Goal: Task Accomplishment & Management: Use online tool/utility

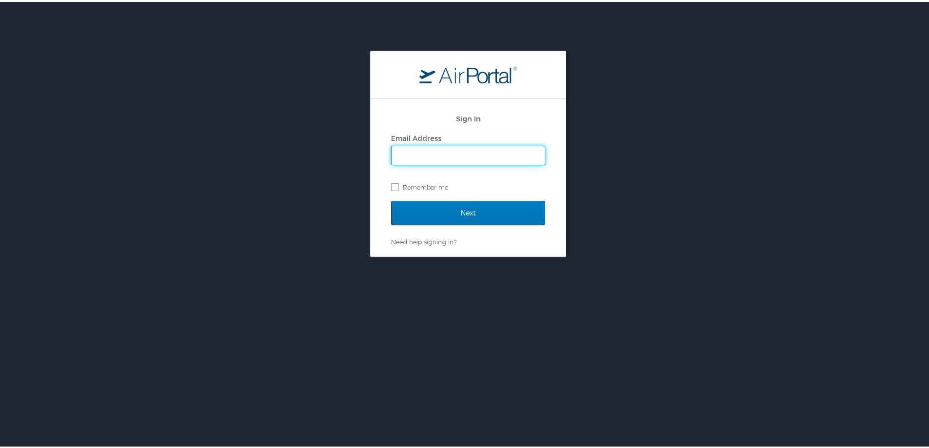
type input "[PERSON_NAME][EMAIL_ADDRESS][PERSON_NAME][DOMAIN_NAME]"
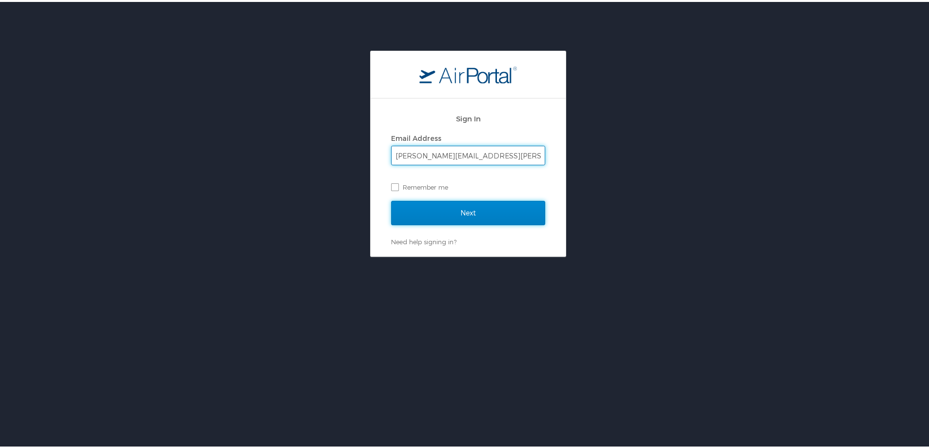
click at [416, 210] on input "Next" at bounding box center [468, 211] width 154 height 24
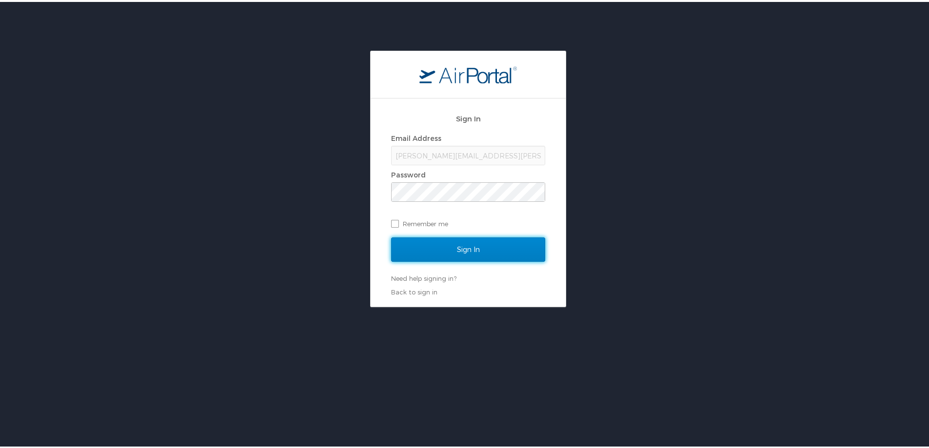
click at [438, 256] on input "Sign In" at bounding box center [468, 248] width 154 height 24
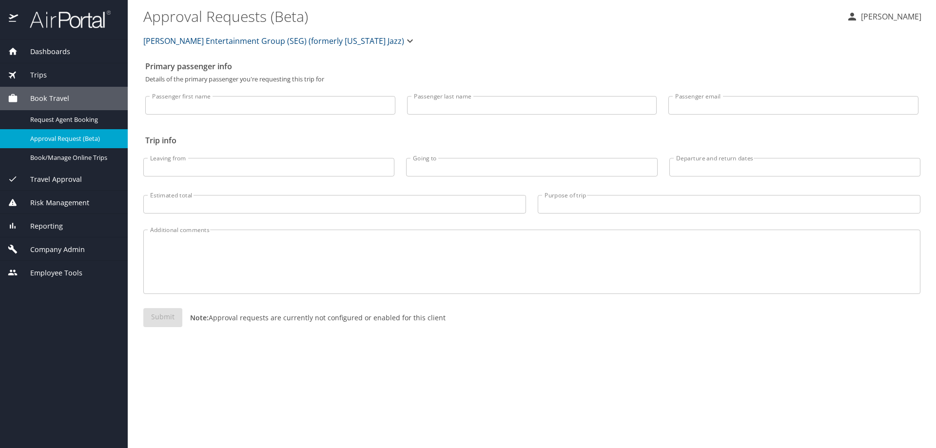
click at [51, 223] on span "Reporting" at bounding box center [40, 226] width 45 height 11
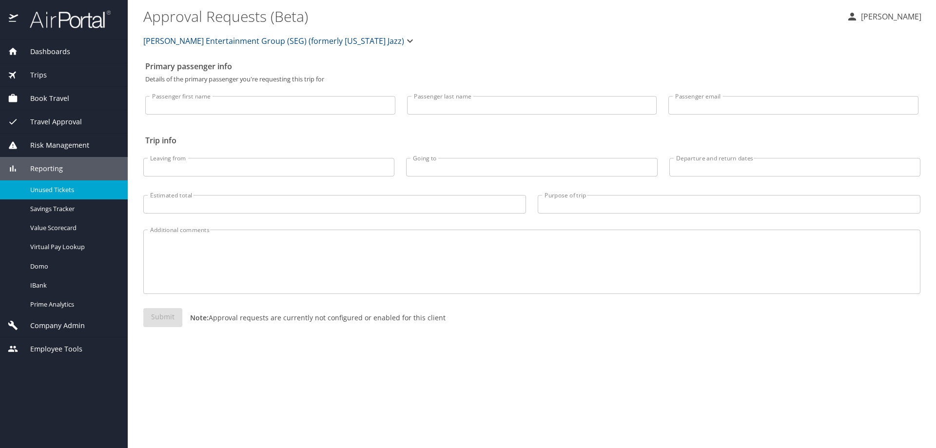
click at [47, 192] on span "Unused Tickets" at bounding box center [73, 189] width 86 height 9
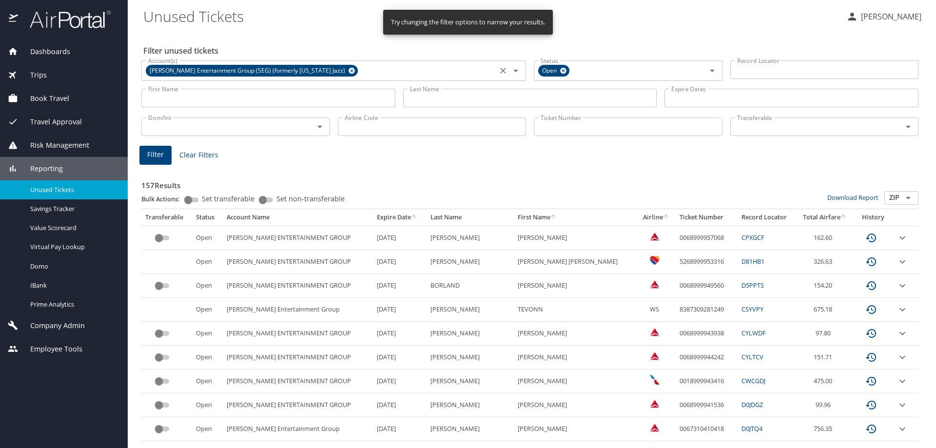
click at [349, 68] on icon at bounding box center [352, 71] width 6 height 6
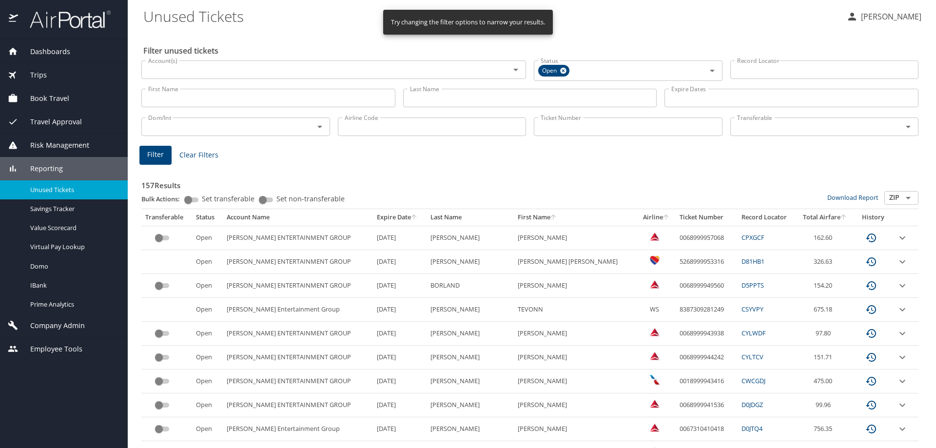
click at [239, 72] on input "Account(s)" at bounding box center [319, 69] width 350 height 13
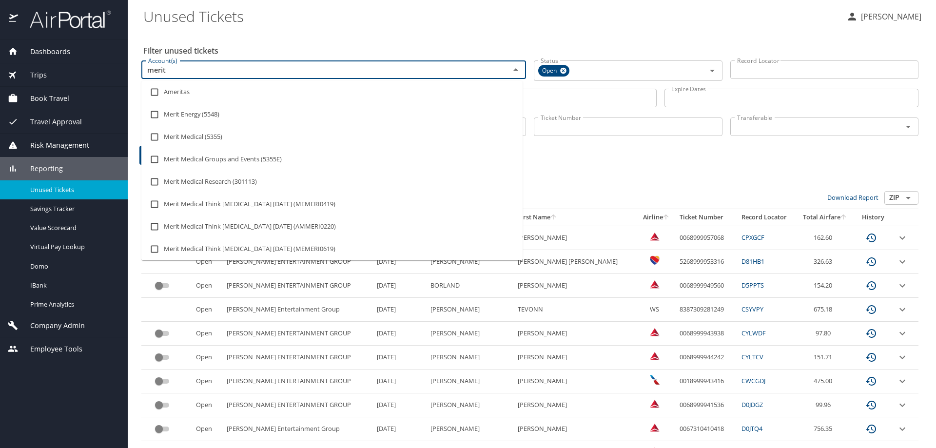
type input "merit"
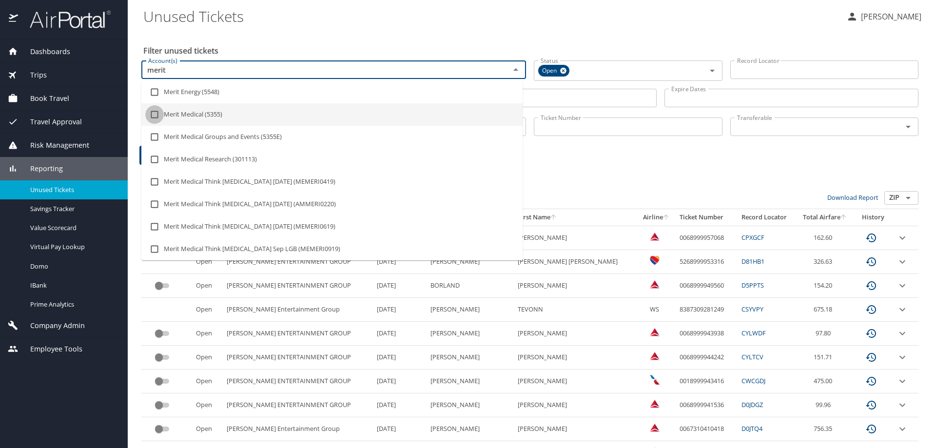
click at [155, 112] on input "checkbox" at bounding box center [154, 114] width 19 height 19
checkbox input "true"
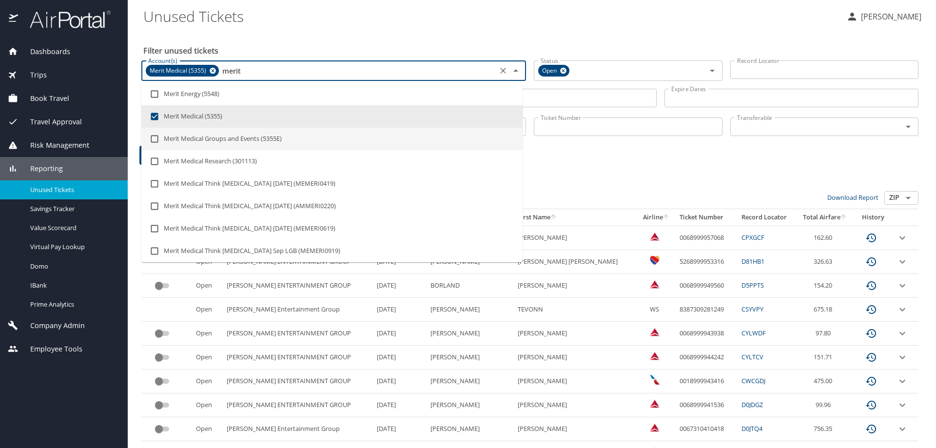
click at [151, 138] on input "checkbox" at bounding box center [154, 139] width 19 height 19
checkbox input "true"
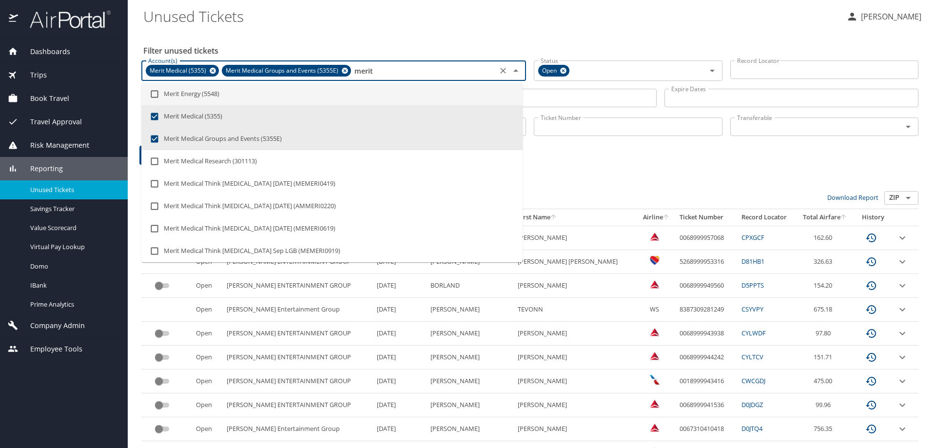
click at [381, 69] on input "merit" at bounding box center [424, 70] width 142 height 13
type input "merit"
checkbox input "false"
checkbox input "true"
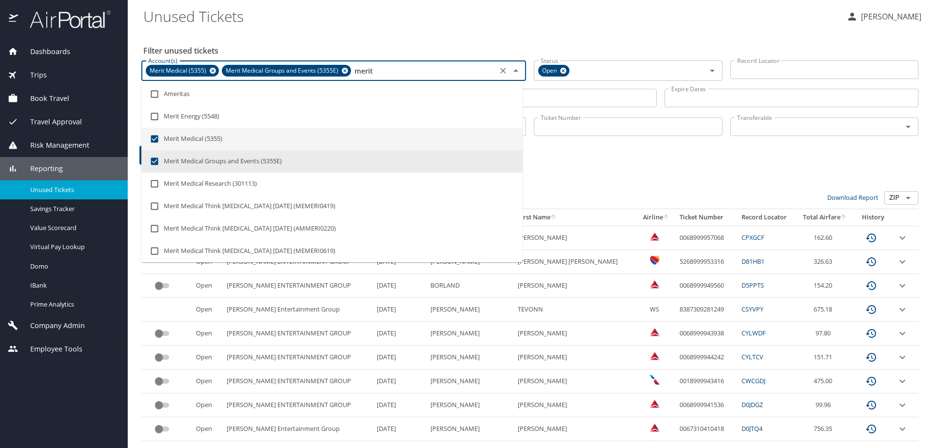
type input "meri"
checkbox input "false"
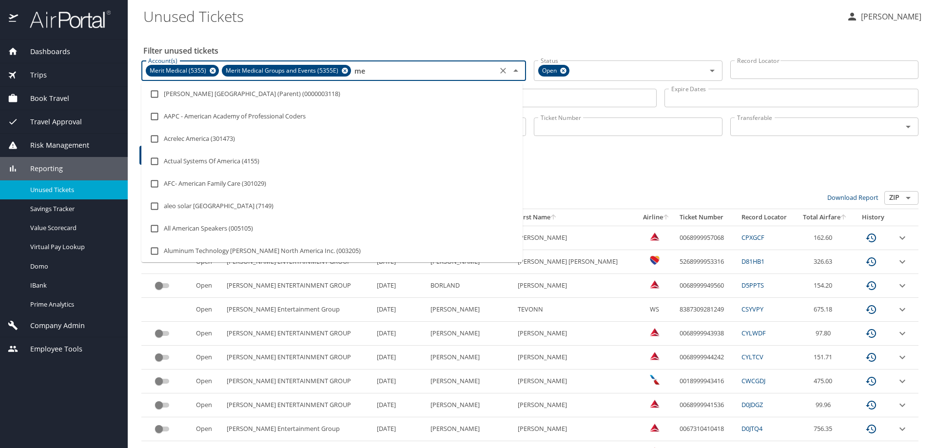
type input "m"
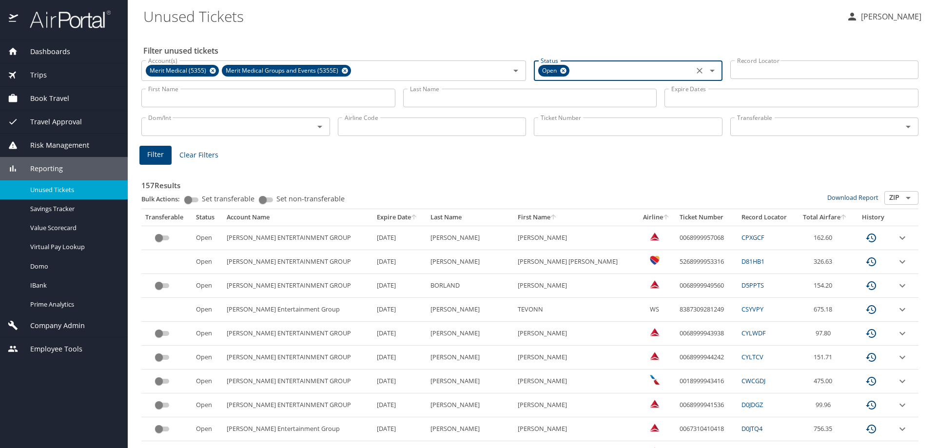
click at [420, 97] on input "Last Name" at bounding box center [530, 98] width 254 height 19
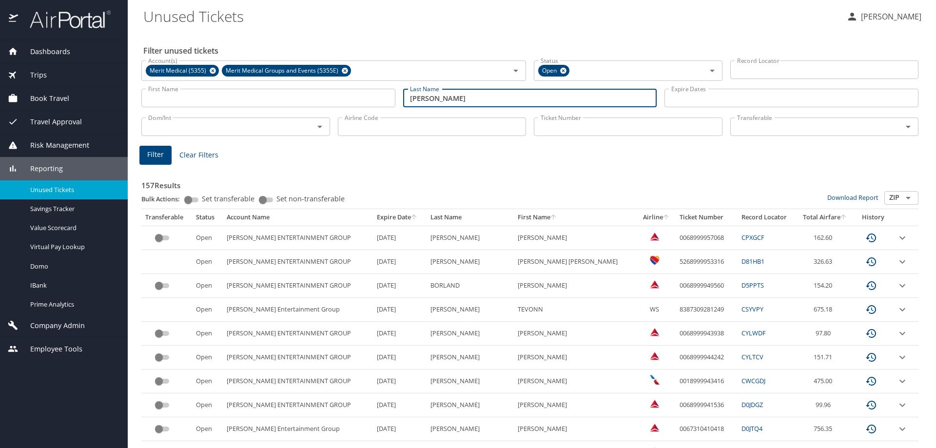
type input "sadeghi"
click at [155, 158] on span "Filter" at bounding box center [155, 155] width 17 height 12
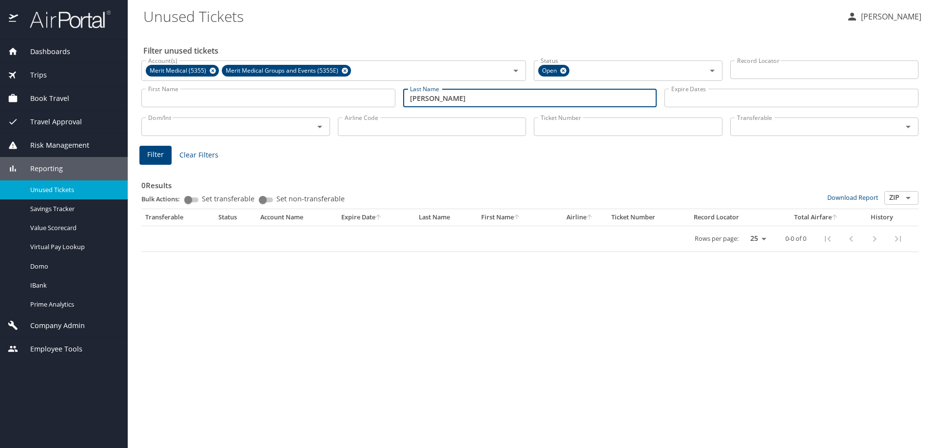
drag, startPoint x: 418, startPoint y: 101, endPoint x: 410, endPoint y: 101, distance: 8.3
click at [410, 101] on input "sadeghi" at bounding box center [530, 98] width 254 height 19
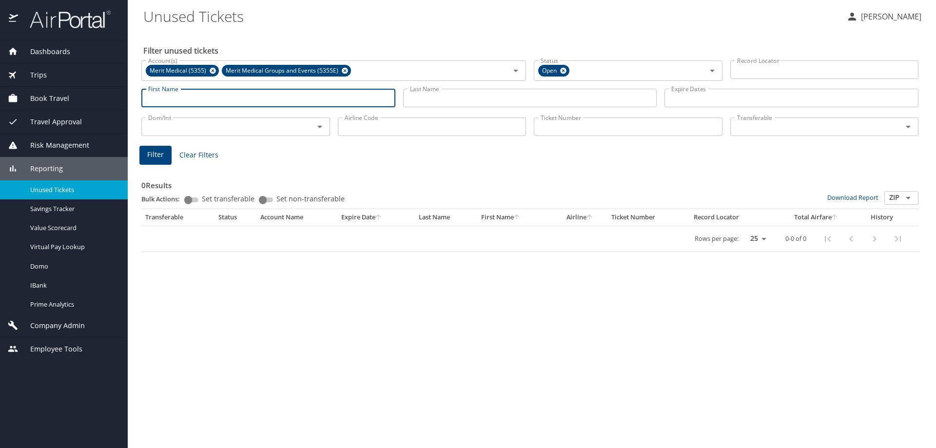
click at [219, 92] on input "First Name" at bounding box center [268, 98] width 254 height 19
paste input "AKRAM"
click at [161, 154] on span "Filter" at bounding box center [155, 155] width 17 height 12
drag, startPoint x: 187, startPoint y: 97, endPoint x: 151, endPoint y: 100, distance: 35.8
click at [151, 100] on input "AKRAM" at bounding box center [268, 98] width 254 height 19
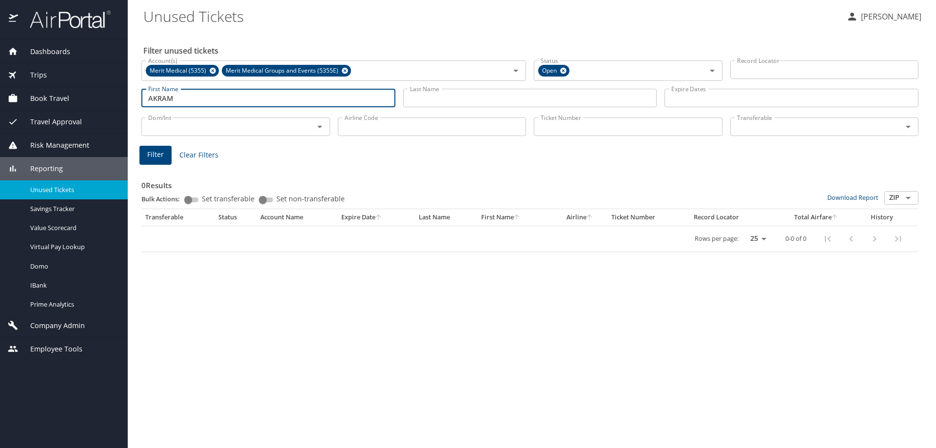
type input "A"
click at [320, 127] on icon "Open" at bounding box center [320, 127] width 5 height 2
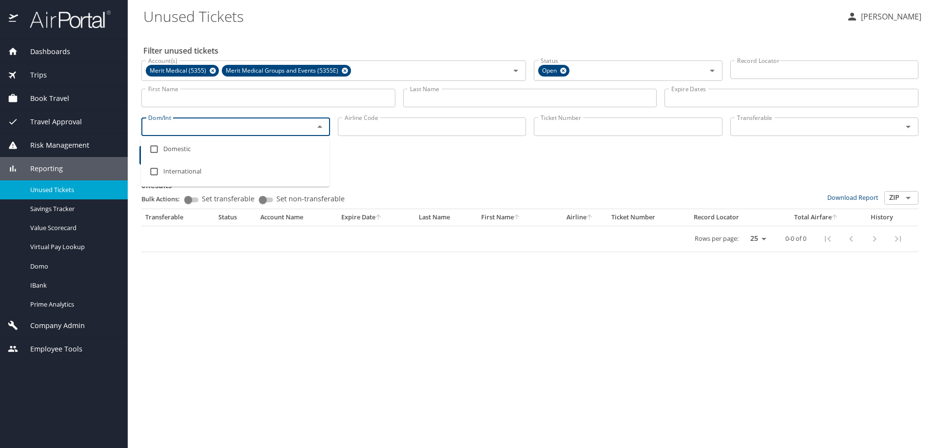
click at [379, 123] on input "Airline Code" at bounding box center [432, 127] width 189 height 19
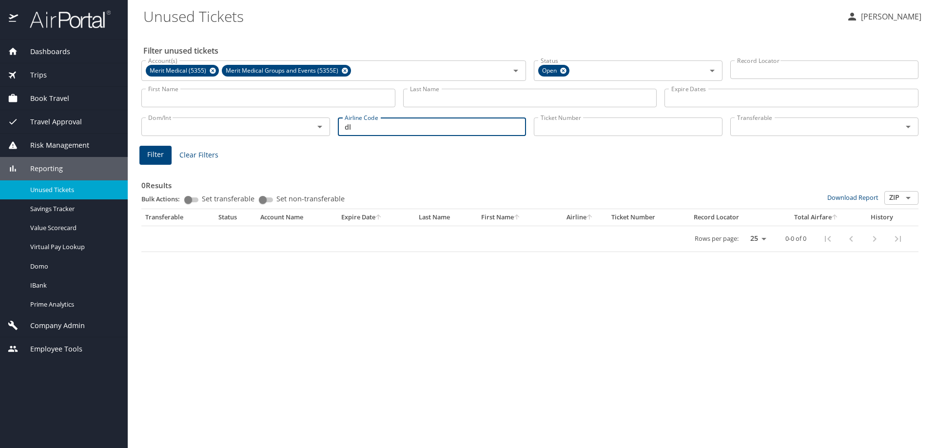
type input "dl"
click at [164, 150] on button "Filter" at bounding box center [155, 155] width 32 height 19
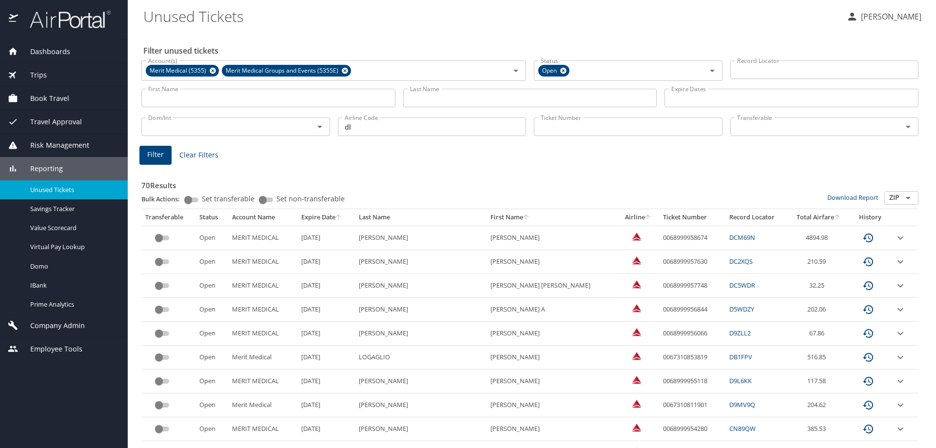
click at [789, 215] on th "Total Airfare" at bounding box center [818, 217] width 61 height 17
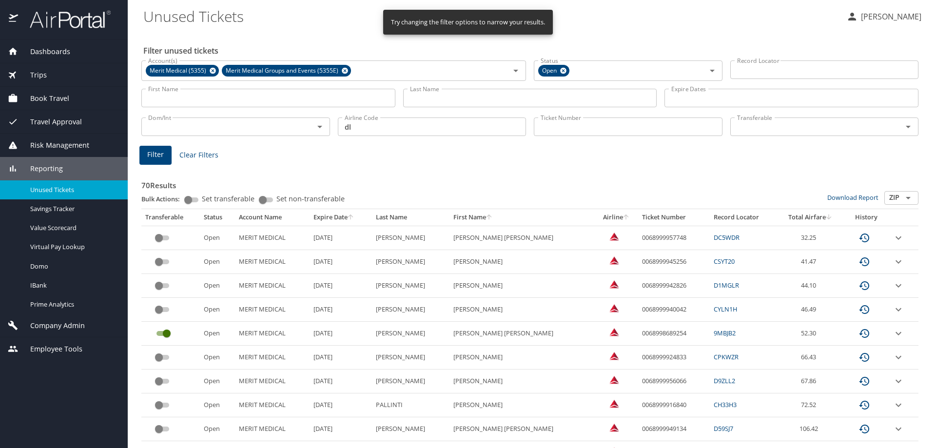
click at [789, 215] on th "Total Airfare" at bounding box center [811, 217] width 66 height 17
